Goal: Task Accomplishment & Management: Use online tool/utility

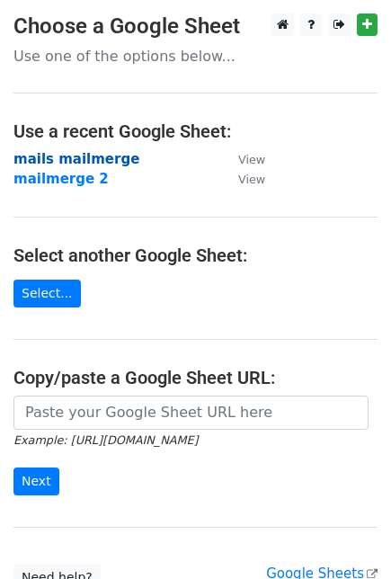
click at [77, 157] on strong "mails mailmerge" at bounding box center [76, 159] width 126 height 16
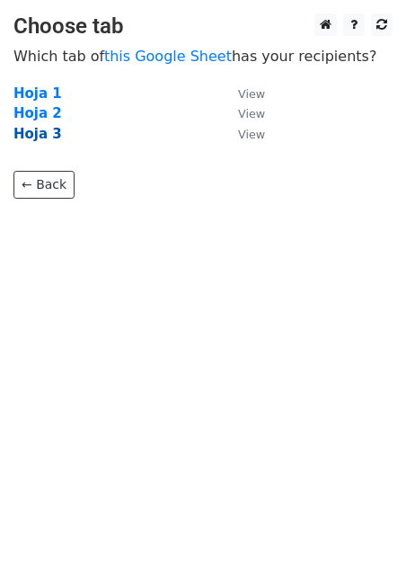
click at [46, 137] on strong "Hoja 3" at bounding box center [37, 134] width 49 height 16
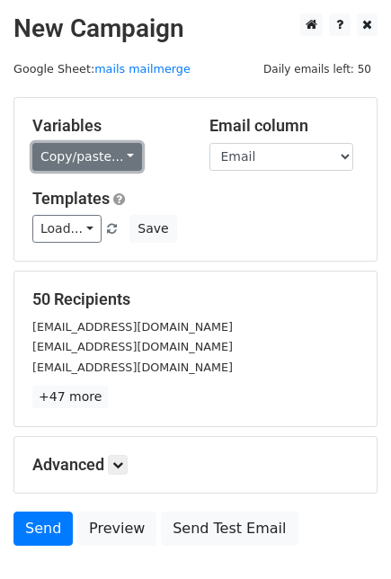
click at [109, 161] on link "Copy/paste..." at bounding box center [87, 157] width 110 height 28
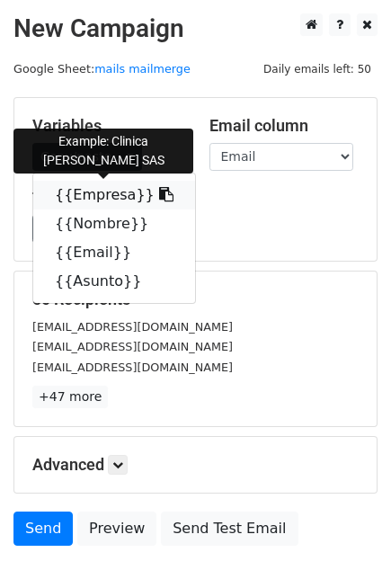
click at [89, 186] on link "{{Empresa}}" at bounding box center [114, 195] width 162 height 29
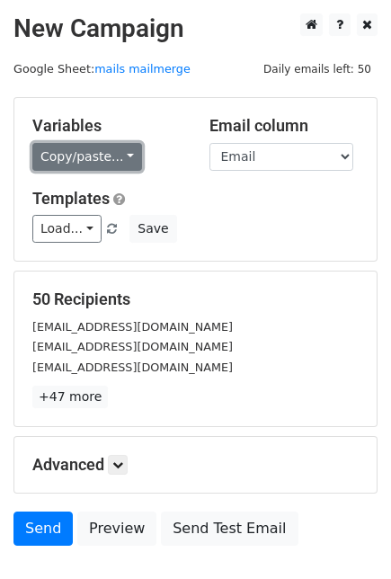
click at [119, 156] on link "Copy/paste..." at bounding box center [87, 157] width 110 height 28
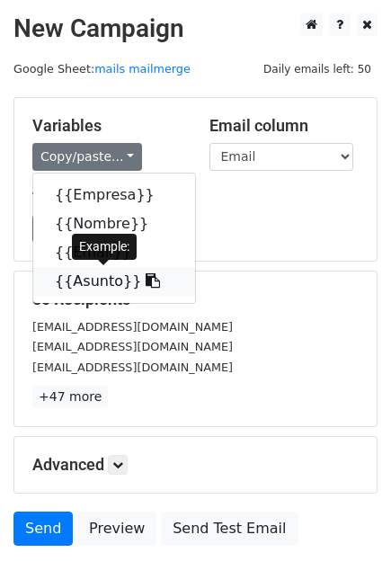
click at [76, 276] on link "{{Asunto}}" at bounding box center [114, 281] width 162 height 29
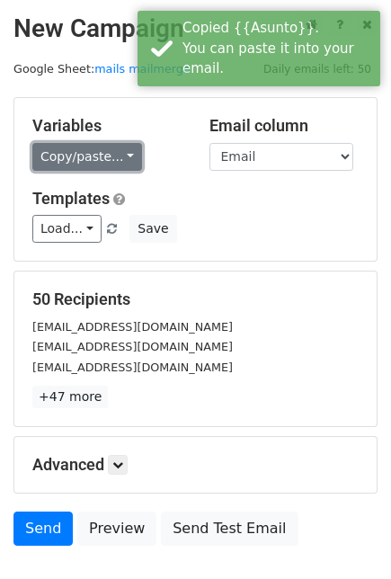
click at [59, 161] on link "Copy/paste..." at bounding box center [87, 157] width 110 height 28
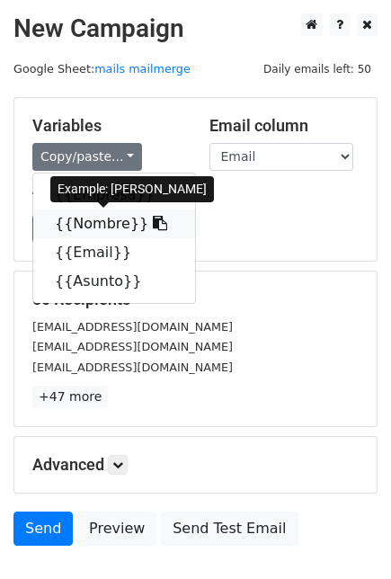
click at [87, 223] on link "{{Nombre}}" at bounding box center [114, 223] width 162 height 29
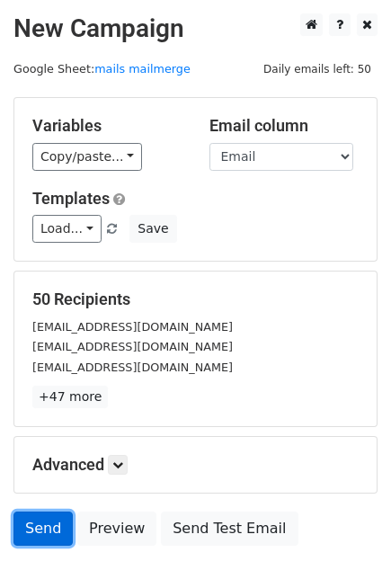
click at [42, 528] on link "Send" at bounding box center [42, 528] width 59 height 34
